Goal: Task Accomplishment & Management: Manage account settings

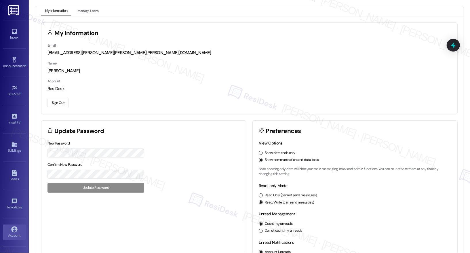
click at [230, 152] on div "New Password Confirm New Password Update Password" at bounding box center [143, 169] width 204 height 59
click at [1, 35] on div "Inbox" at bounding box center [14, 38] width 29 height 6
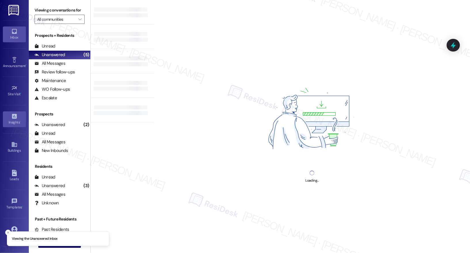
scroll to position [18, 0]
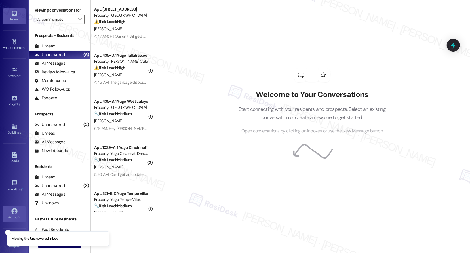
click at [13, 215] on div "Account" at bounding box center [14, 217] width 29 height 6
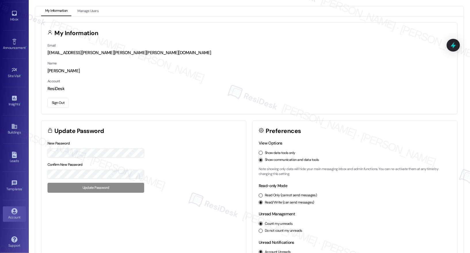
click at [61, 102] on button "Sign Out" at bounding box center [57, 103] width 21 height 10
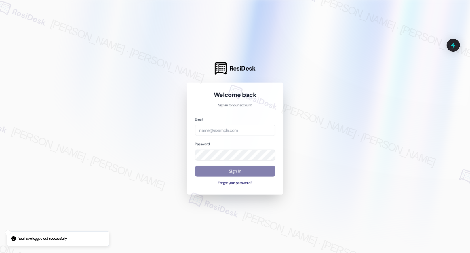
click at [61, 106] on div at bounding box center [235, 126] width 470 height 253
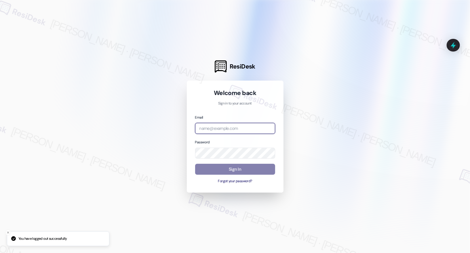
click at [227, 128] on input "email" at bounding box center [235, 128] width 80 height 11
type input "[EMAIL_ADDRESS][PERSON_NAME][PERSON_NAME][PERSON_NAME][PERSON_NAME][DOMAIN_NAME]"
